Goal: Information Seeking & Learning: Learn about a topic

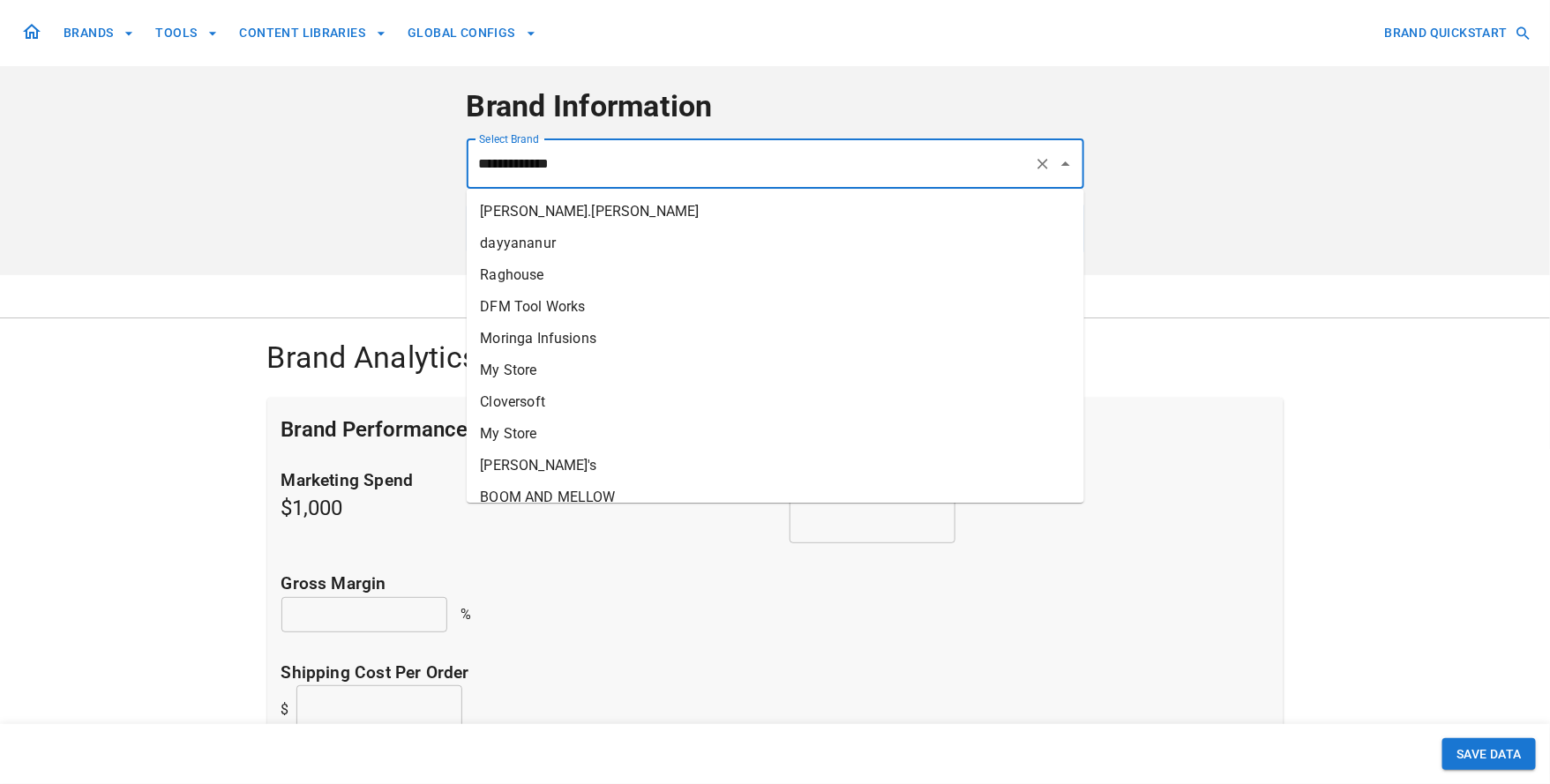
click at [859, 167] on input "**********" at bounding box center [750, 163] width 552 height 33
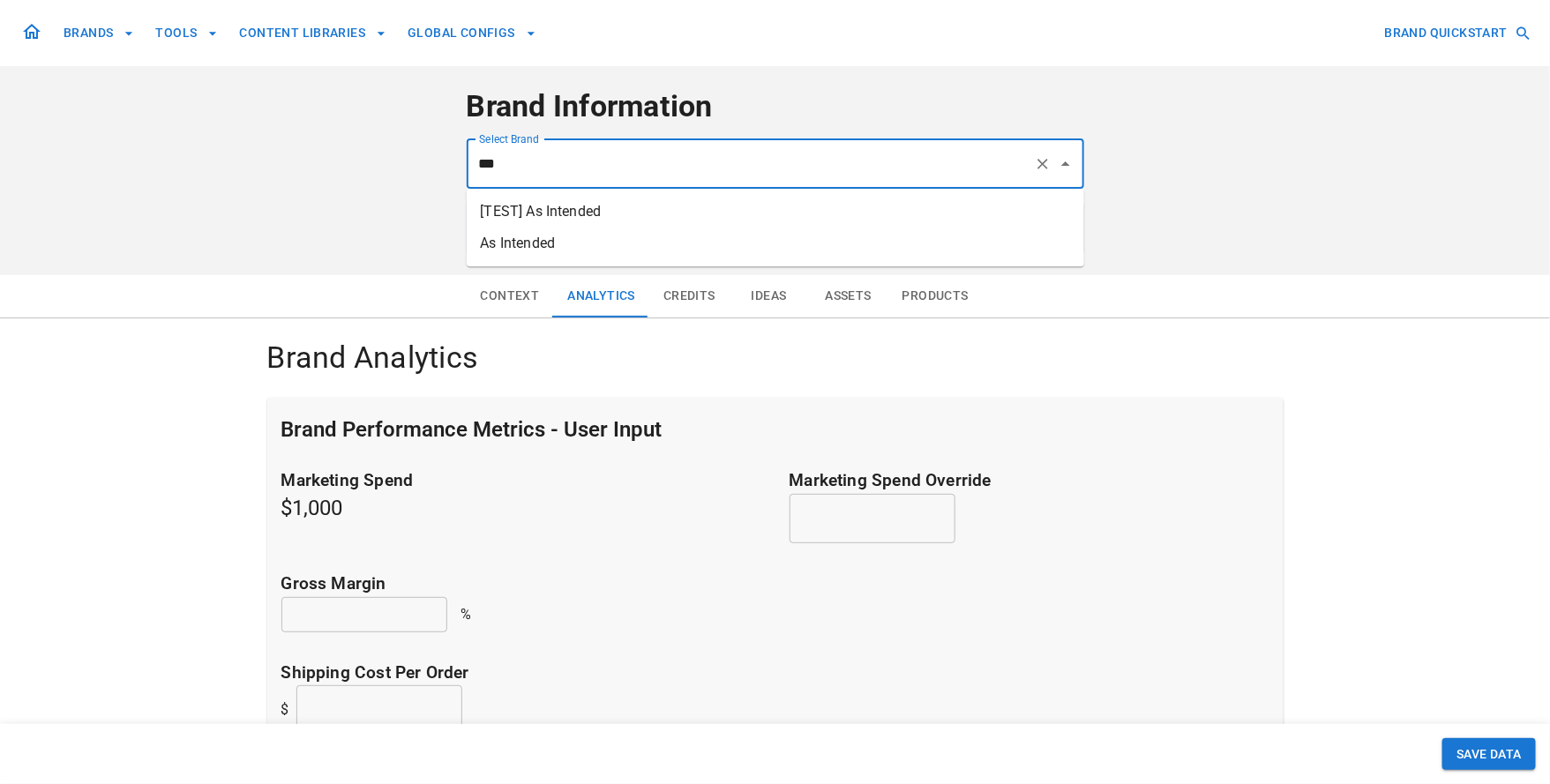
click at [697, 244] on li "As Intended" at bounding box center [775, 243] width 617 height 31
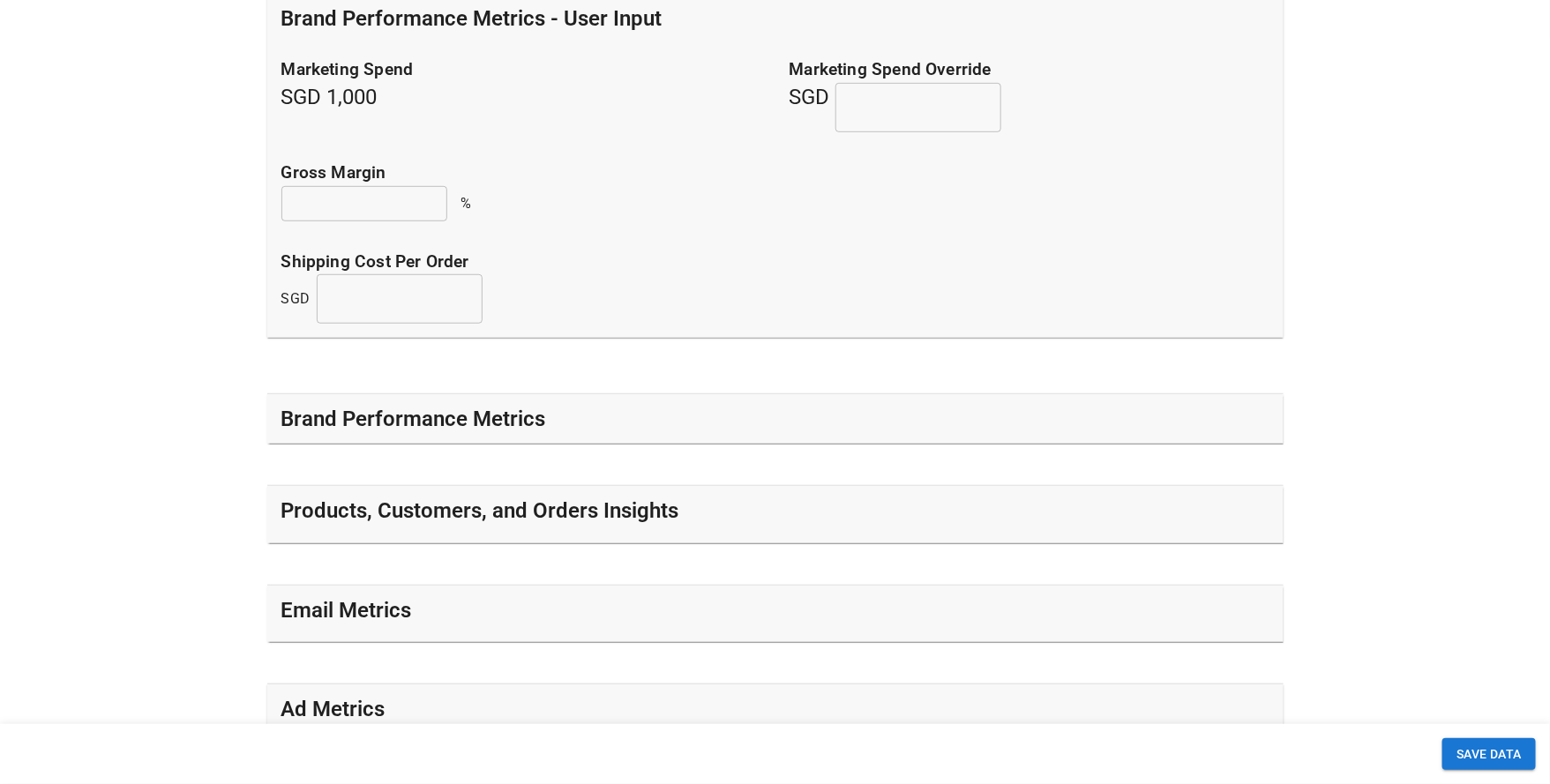
scroll to position [499, 0]
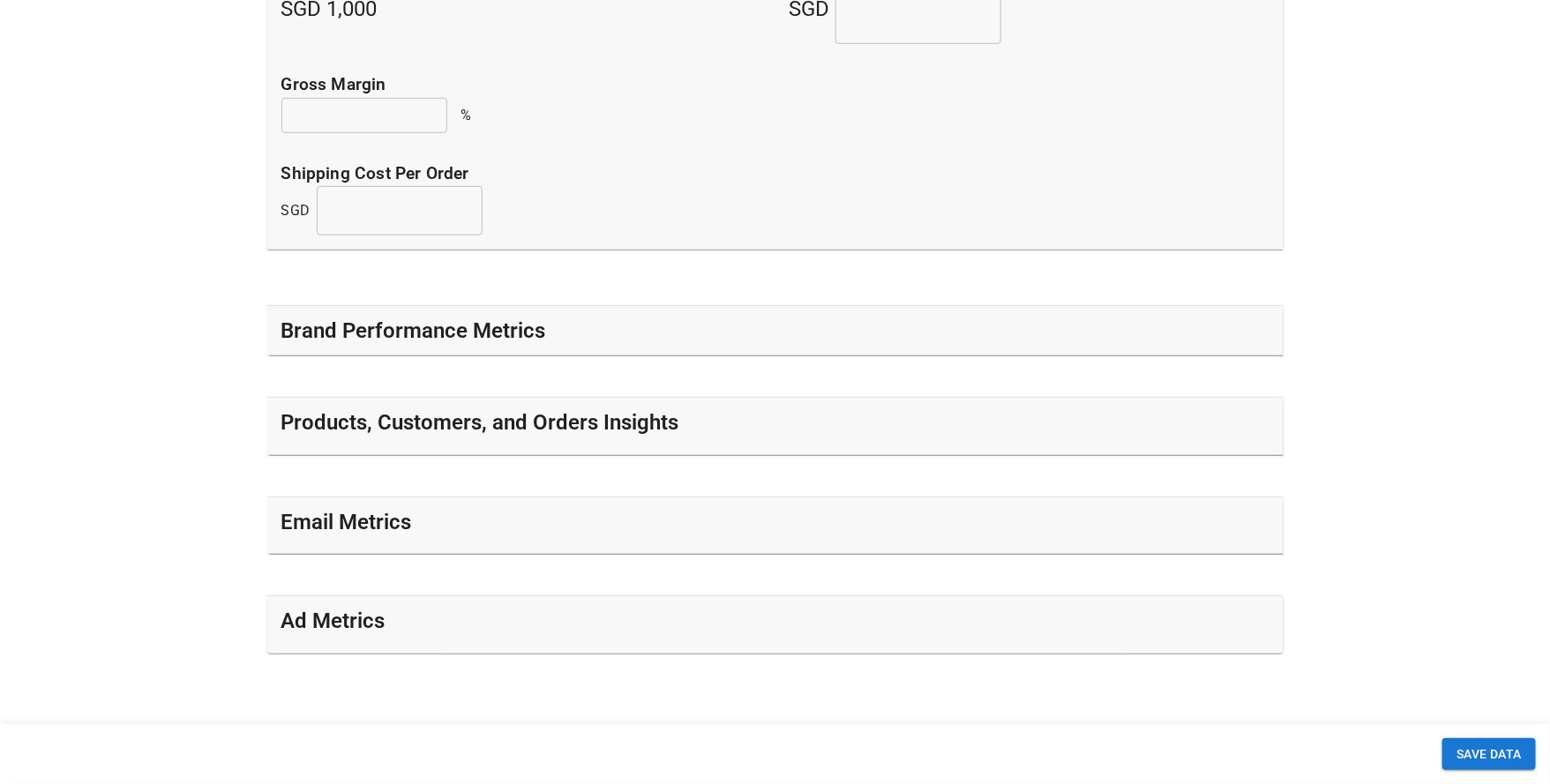
type input "**********"
click at [515, 420] on h5 "Products, Customers, and Orders Insights" at bounding box center [480, 422] width 398 height 28
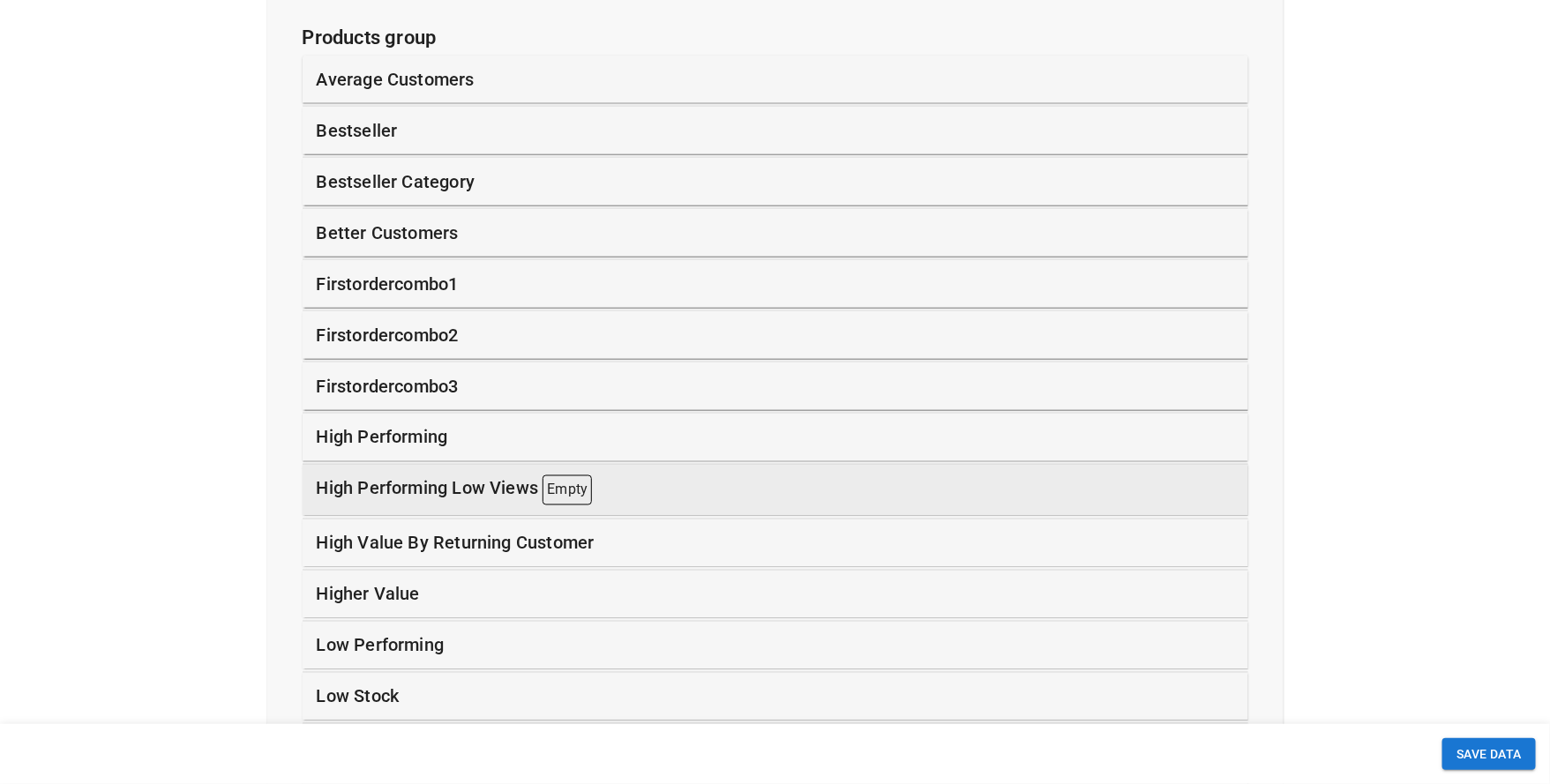
scroll to position [1036, 0]
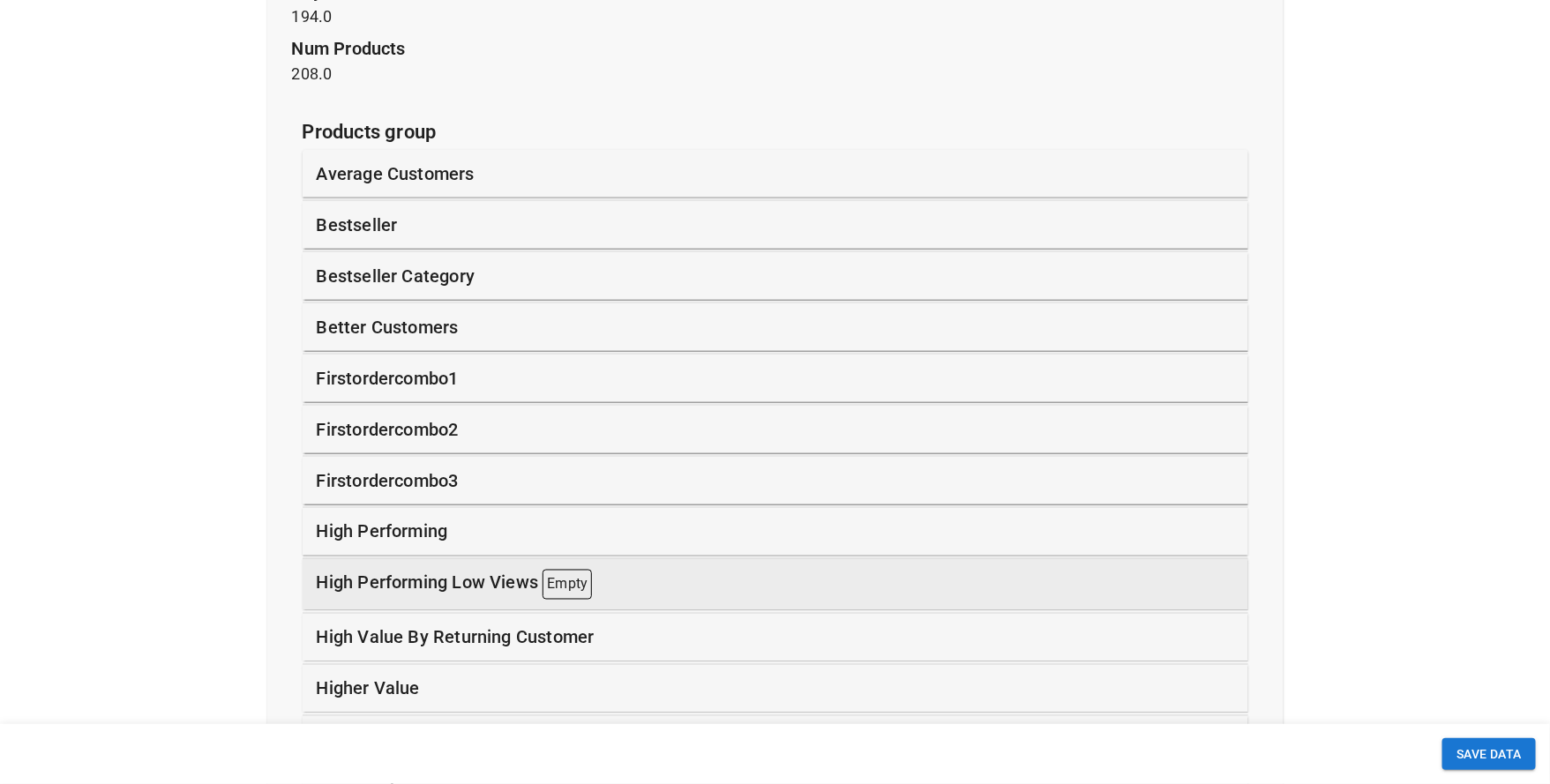
click at [374, 232] on p "bestseller" at bounding box center [356, 225] width 81 height 27
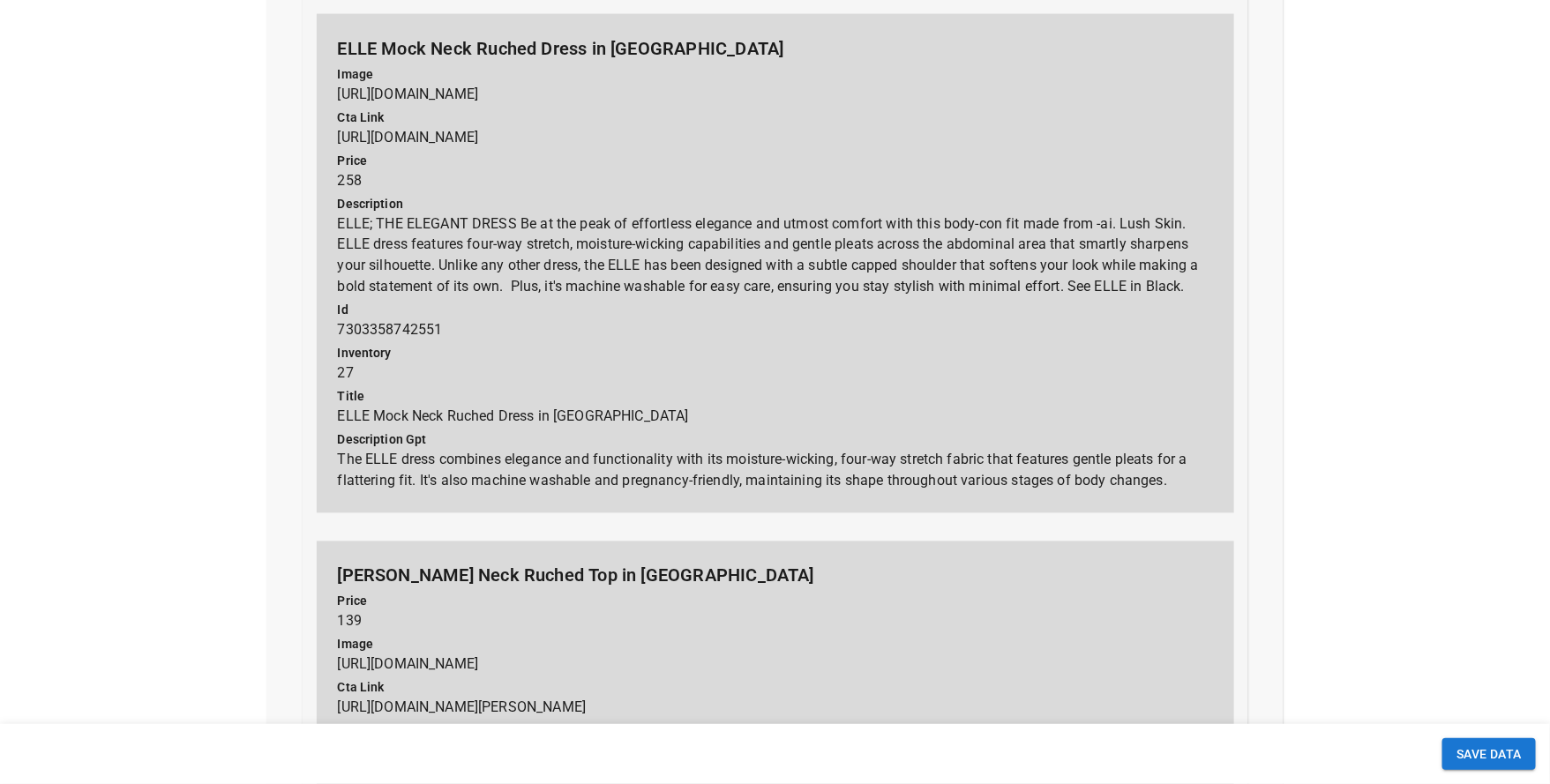
scroll to position [1274, 0]
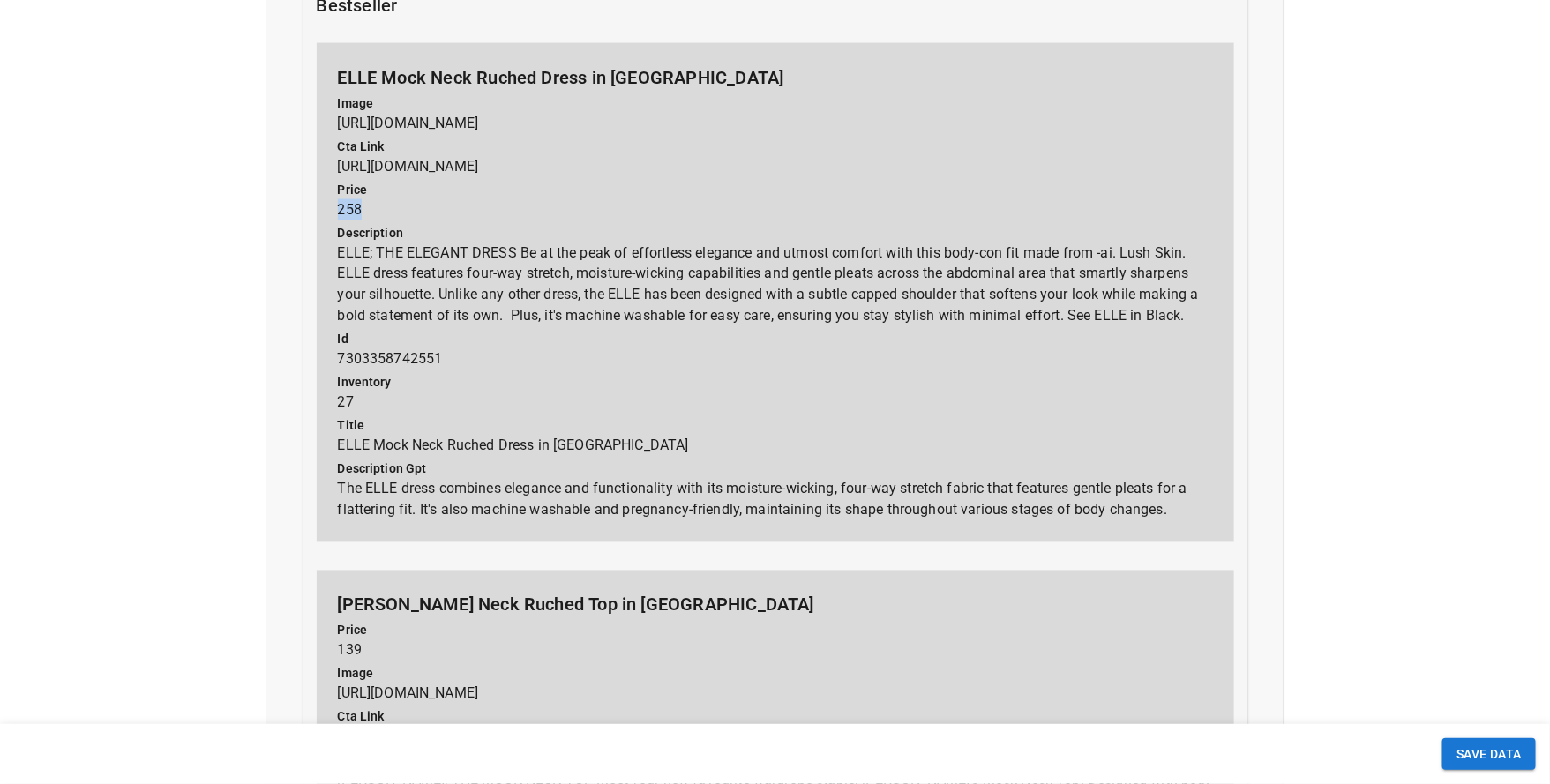
drag, startPoint x: 340, startPoint y: 211, endPoint x: 383, endPoint y: 210, distance: 43.0
click at [383, 210] on p "price 258" at bounding box center [775, 200] width 875 height 40
drag, startPoint x: 342, startPoint y: 260, endPoint x: 376, endPoint y: 260, distance: 34.0
click at [376, 260] on p "description ELLE; THE ELEGANT DRESS Be at the peak of effortless elegance and u…" at bounding box center [775, 275] width 875 height 103
drag, startPoint x: 347, startPoint y: 438, endPoint x: 538, endPoint y: 427, distance: 191.3
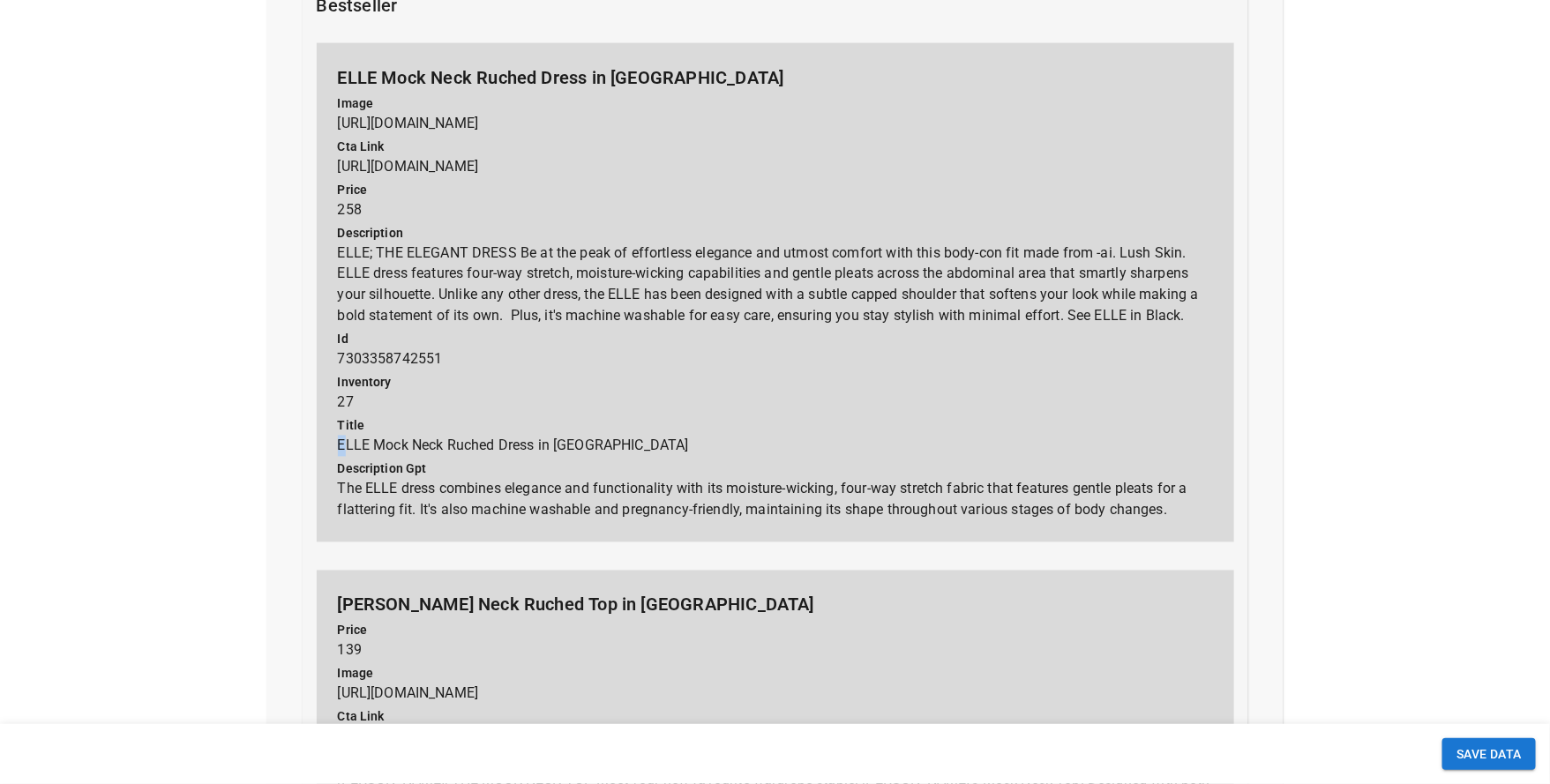
click at [538, 427] on p "title ELLE Mock Neck Ruched Dress in [GEOGRAPHIC_DATA]" at bounding box center [775, 437] width 875 height 40
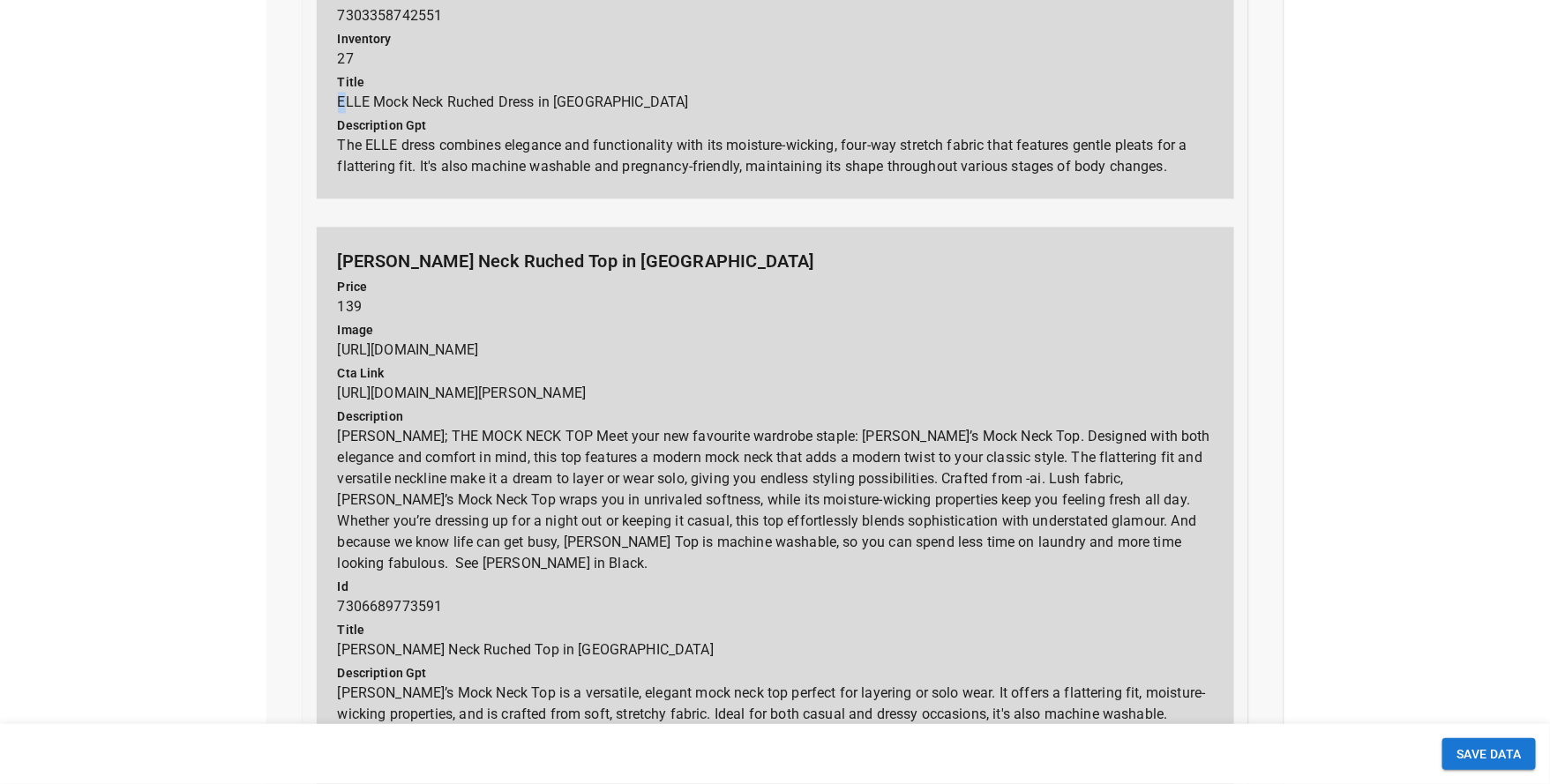
scroll to position [1618, 0]
